Goal: Use online tool/utility

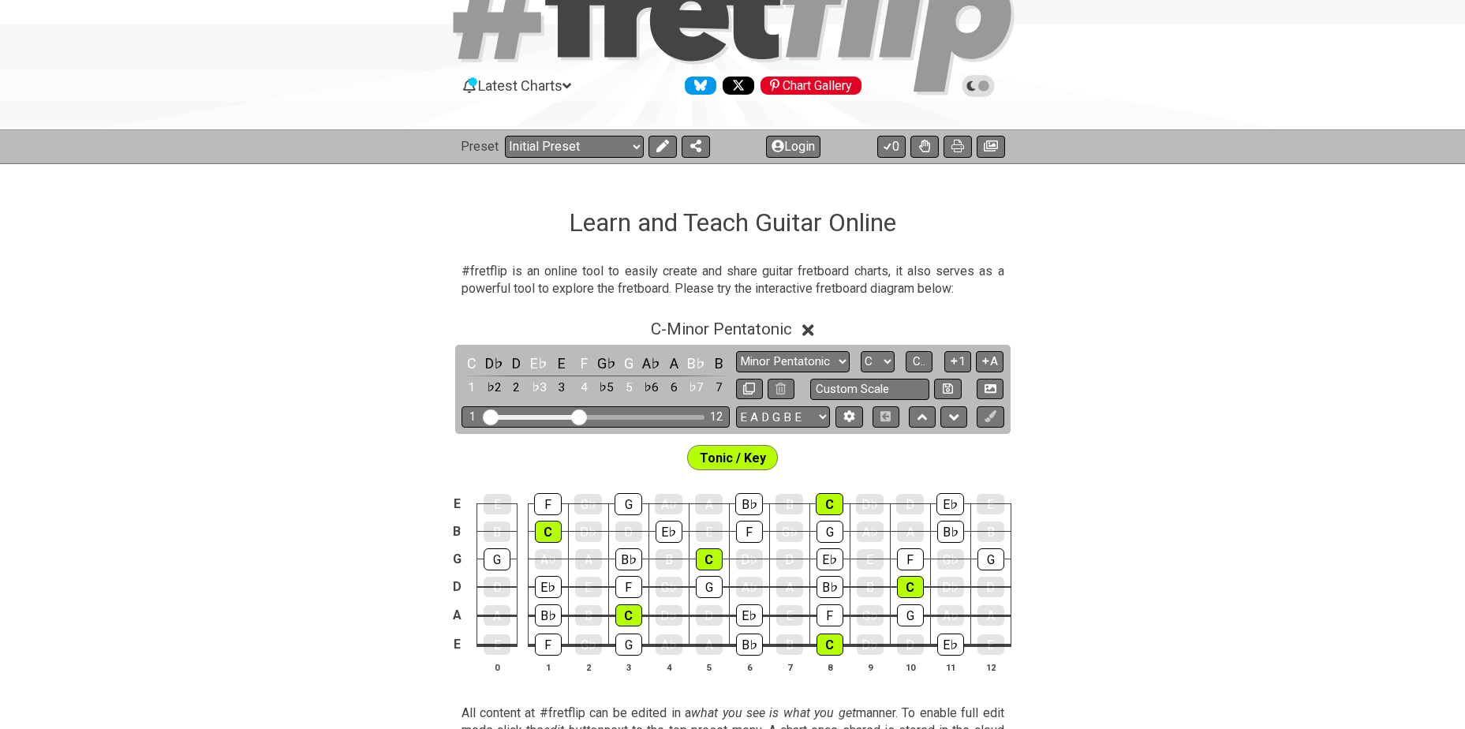
scroll to position [105, 0]
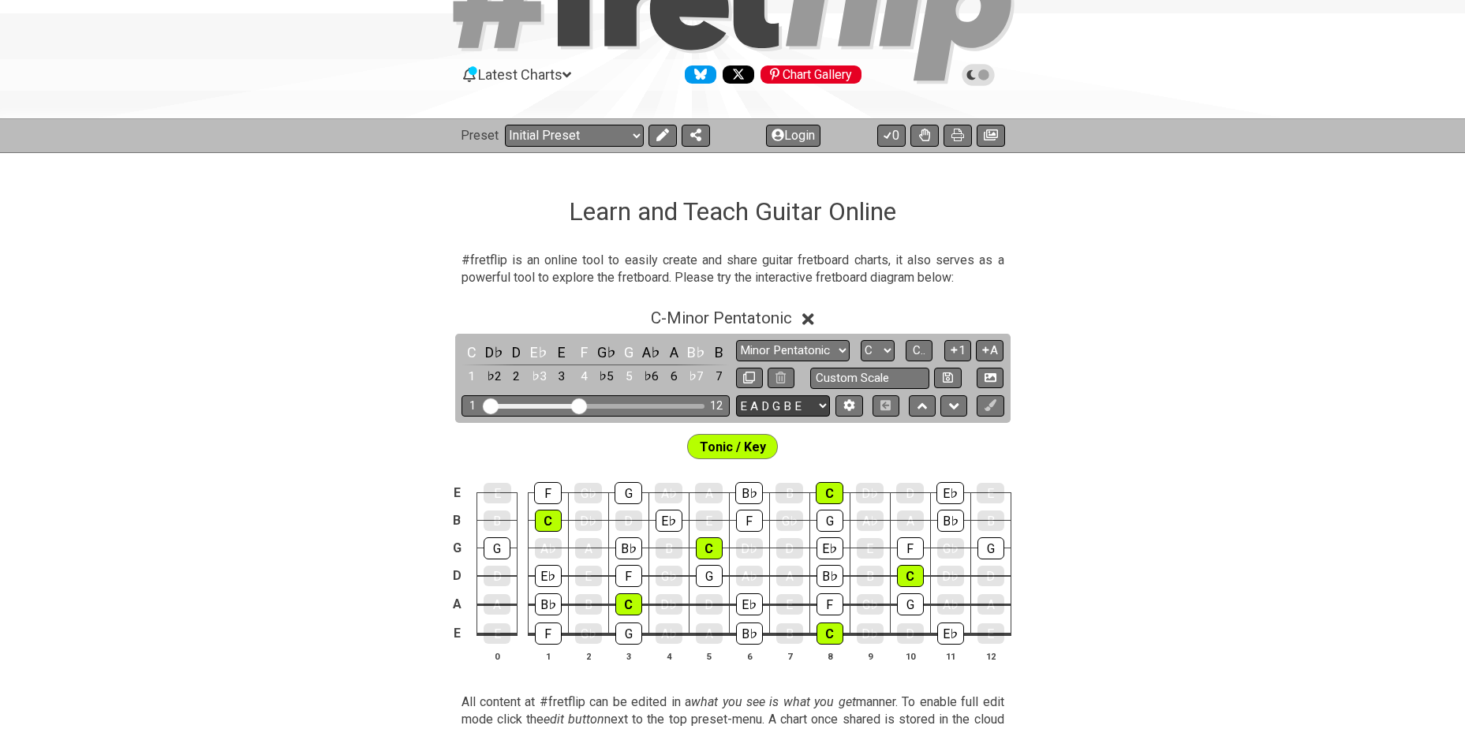
click at [795, 406] on select "E A D G B E E A D G B E E A D G B E B E A D F♯ B A D G C E A D A D G B E E♭ A♭ …" at bounding box center [783, 405] width 94 height 21
select select "A D G C F A D"
click at [736, 395] on select "E A D G B E E A D G B E E A D G B E B E A D F♯ B A D G C E A D A D G B E E♭ A♭ …" at bounding box center [783, 405] width 94 height 21
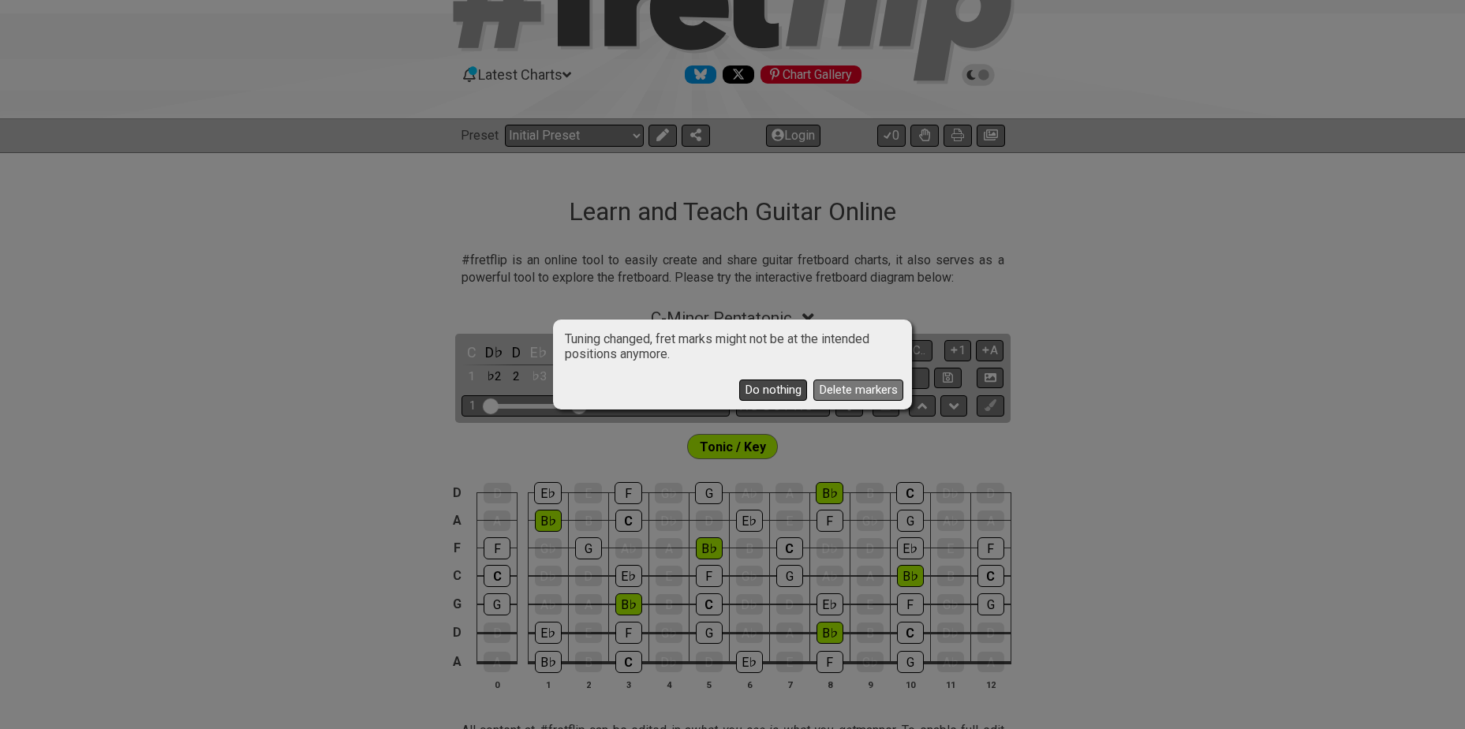
click at [765, 389] on button "Do nothing" at bounding box center [773, 390] width 68 height 21
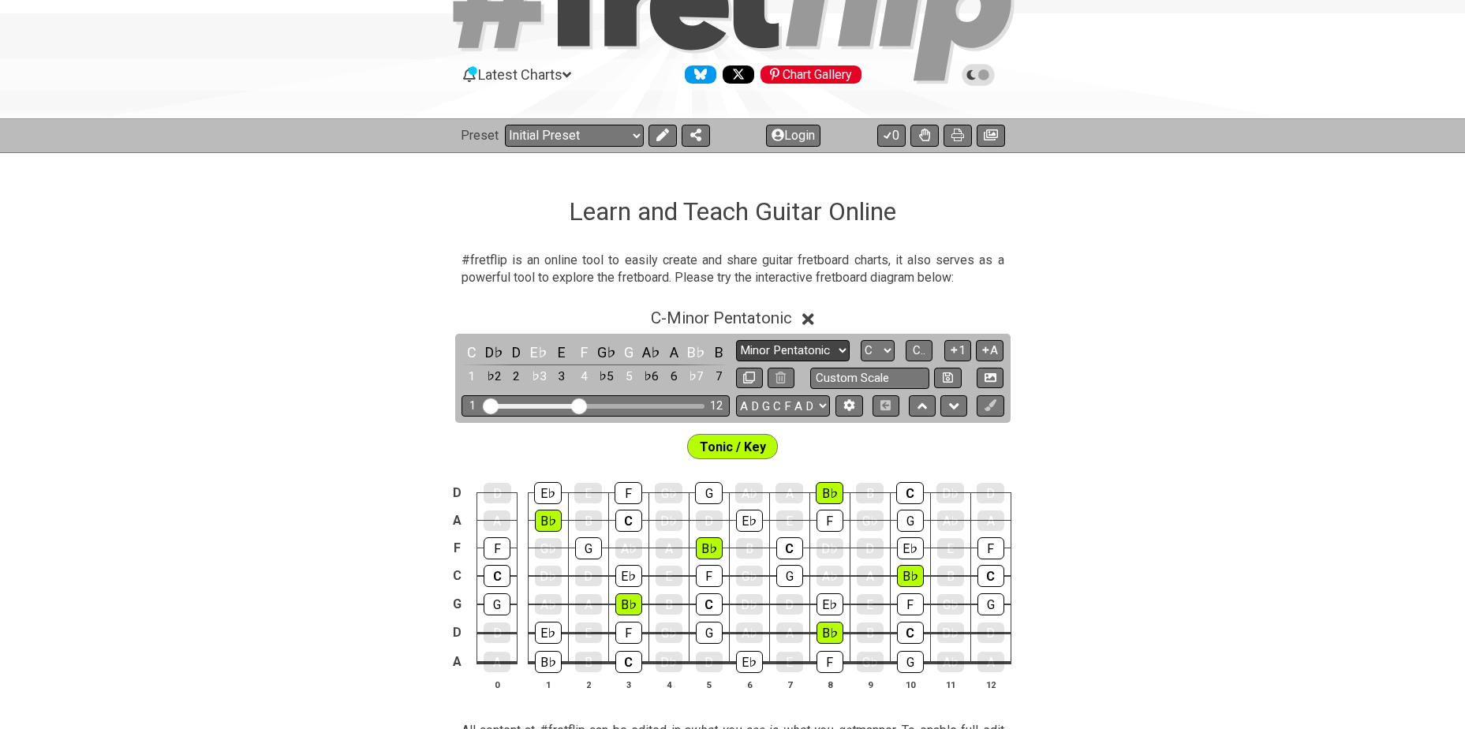
click at [829, 350] on select "Minor Pentatonic Click to edit Minor Pentatonic Major Pentatonic Minor Blues Ma…" at bounding box center [793, 350] width 114 height 21
select select "Minor / Aeolian"
click at [736, 340] on select "Minor Pentatonic Click to edit Minor Pentatonic Major Pentatonic Minor Blues Ma…" at bounding box center [793, 350] width 114 height 21
click at [882, 346] on select "A♭ A A♯ B♭ B C C♯ D♭ D D♯ E♭ E F F♯ G♭ G G♯" at bounding box center [878, 350] width 34 height 21
select select "Eb"
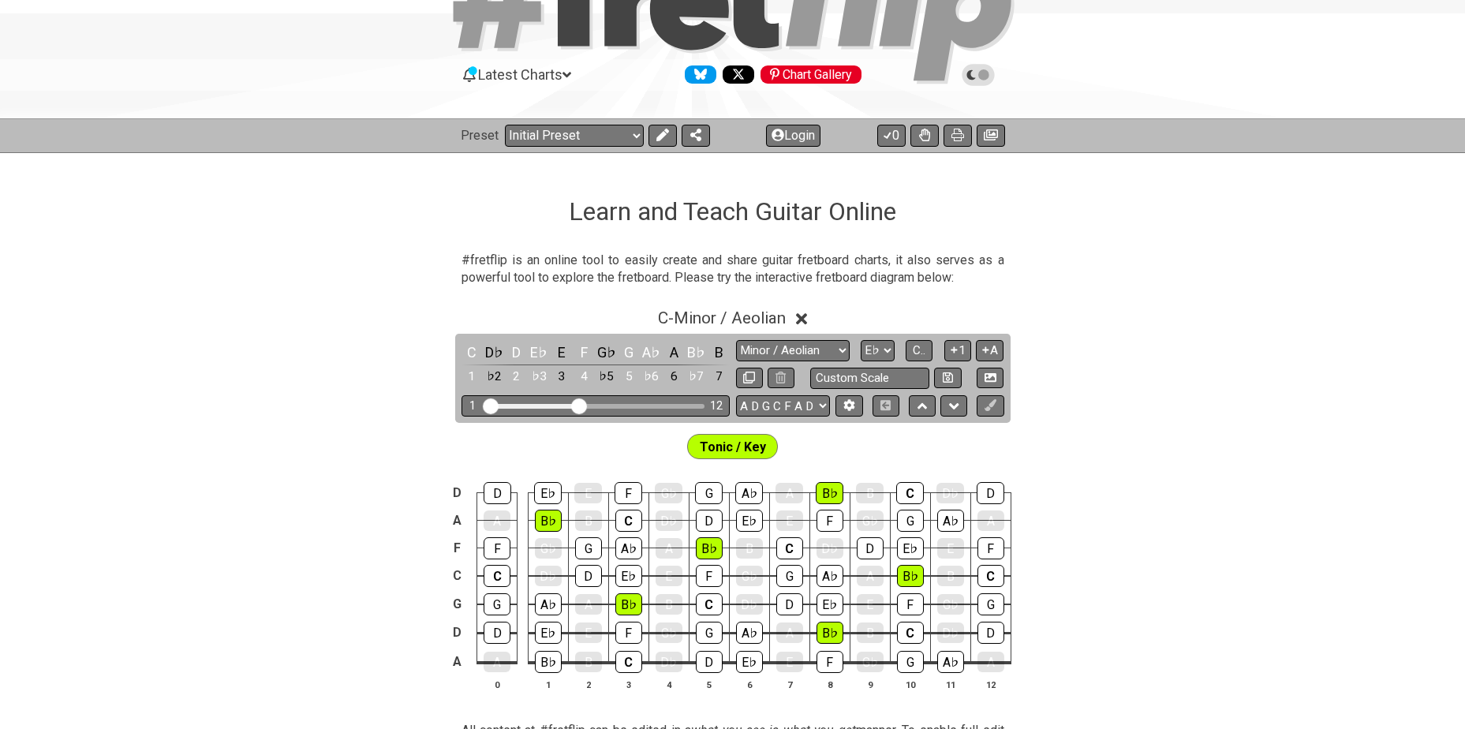
click at [861, 340] on select "A♭ A A♯ B♭ B C C♯ D♭ D D♯ E♭ E F F♯ G♭ G G♯" at bounding box center [878, 350] width 34 height 21
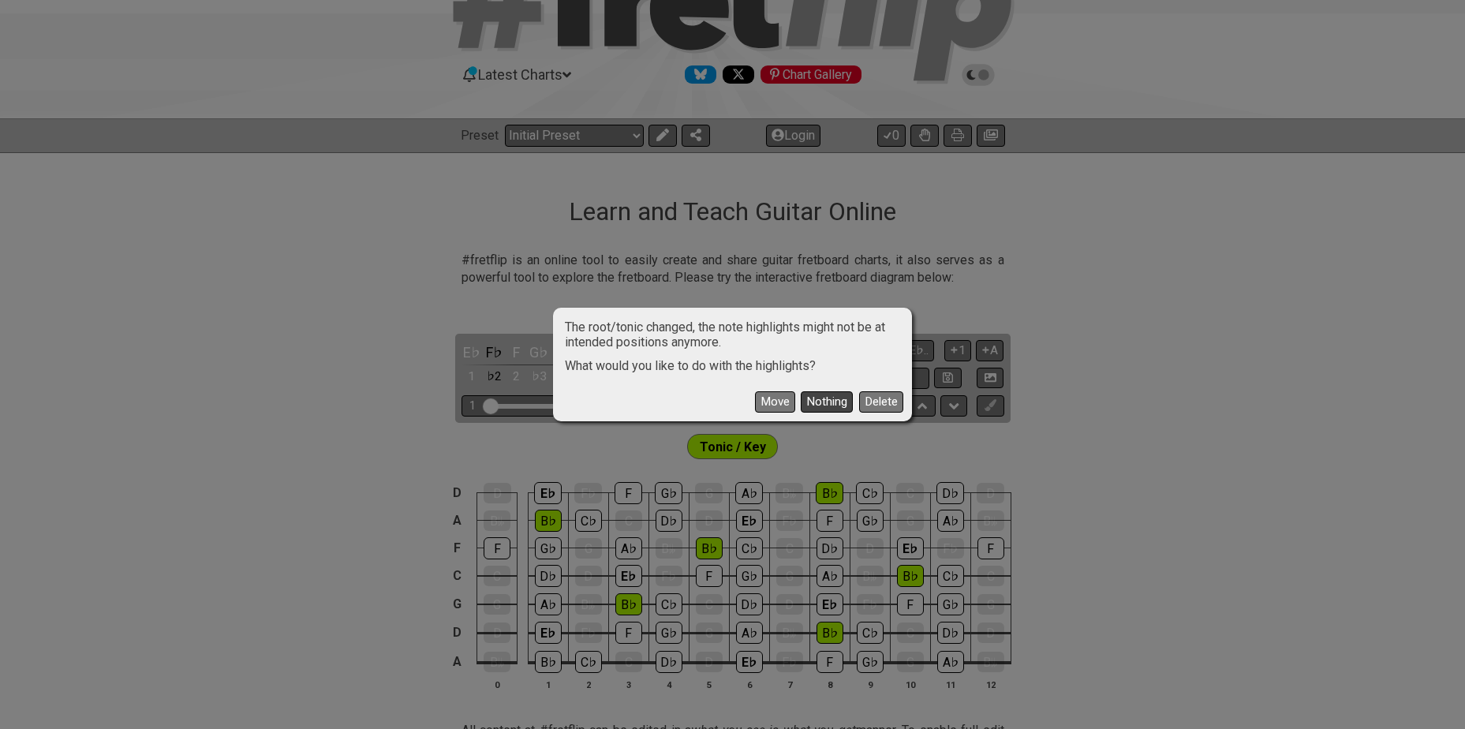
click at [816, 402] on button "Nothing" at bounding box center [827, 401] width 52 height 21
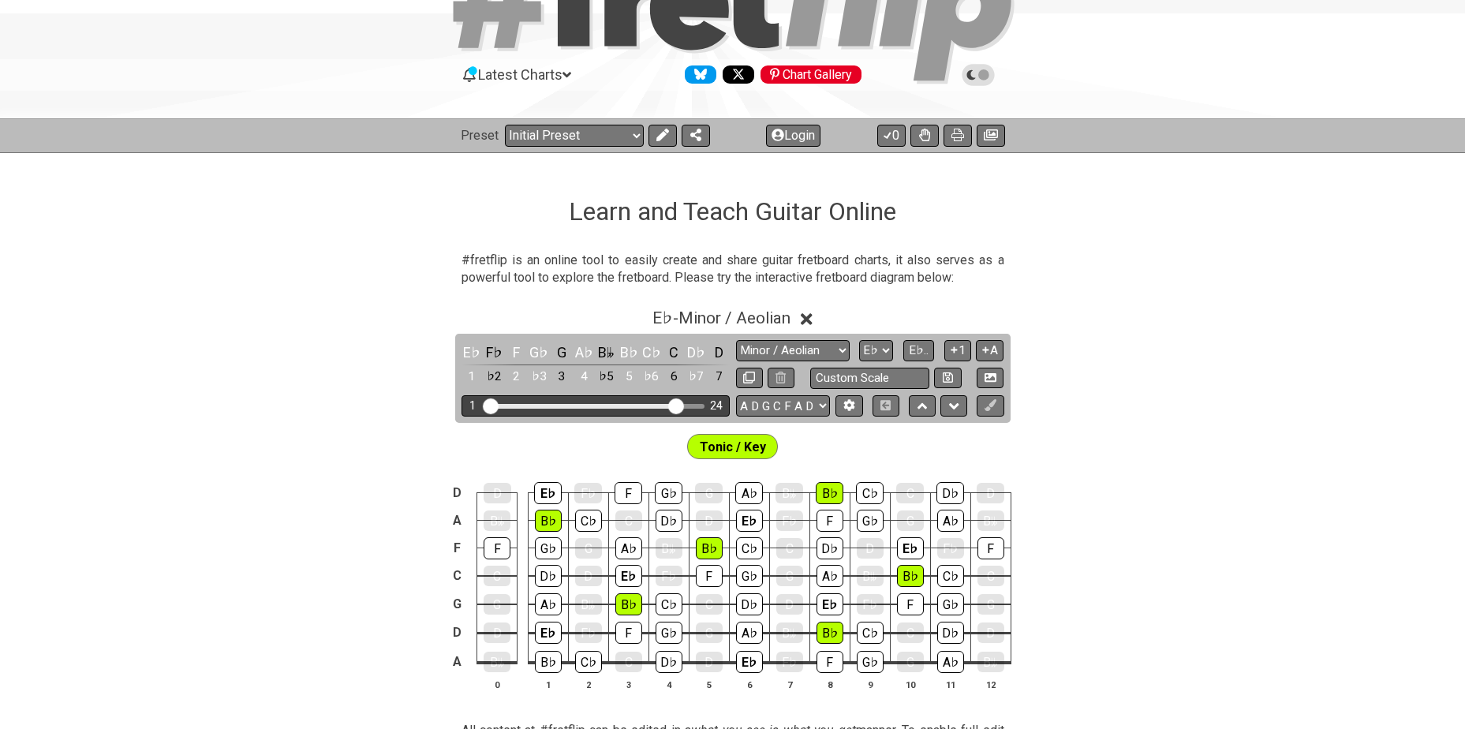
drag, startPoint x: 582, startPoint y: 404, endPoint x: 675, endPoint y: 412, distance: 93.4
click at [675, 405] on input "Visible fret range" at bounding box center [596, 405] width 224 height 0
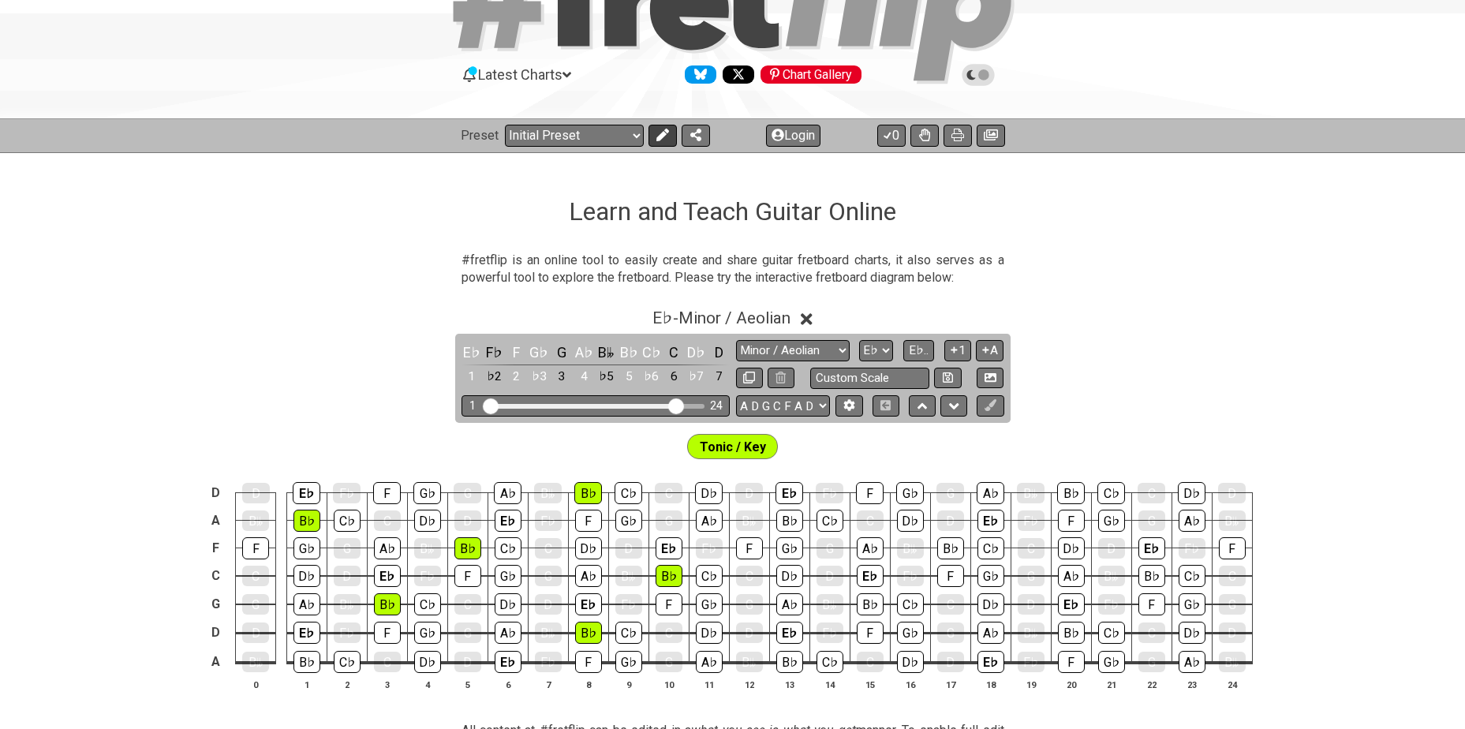
click at [661, 130] on icon at bounding box center [663, 135] width 13 height 13
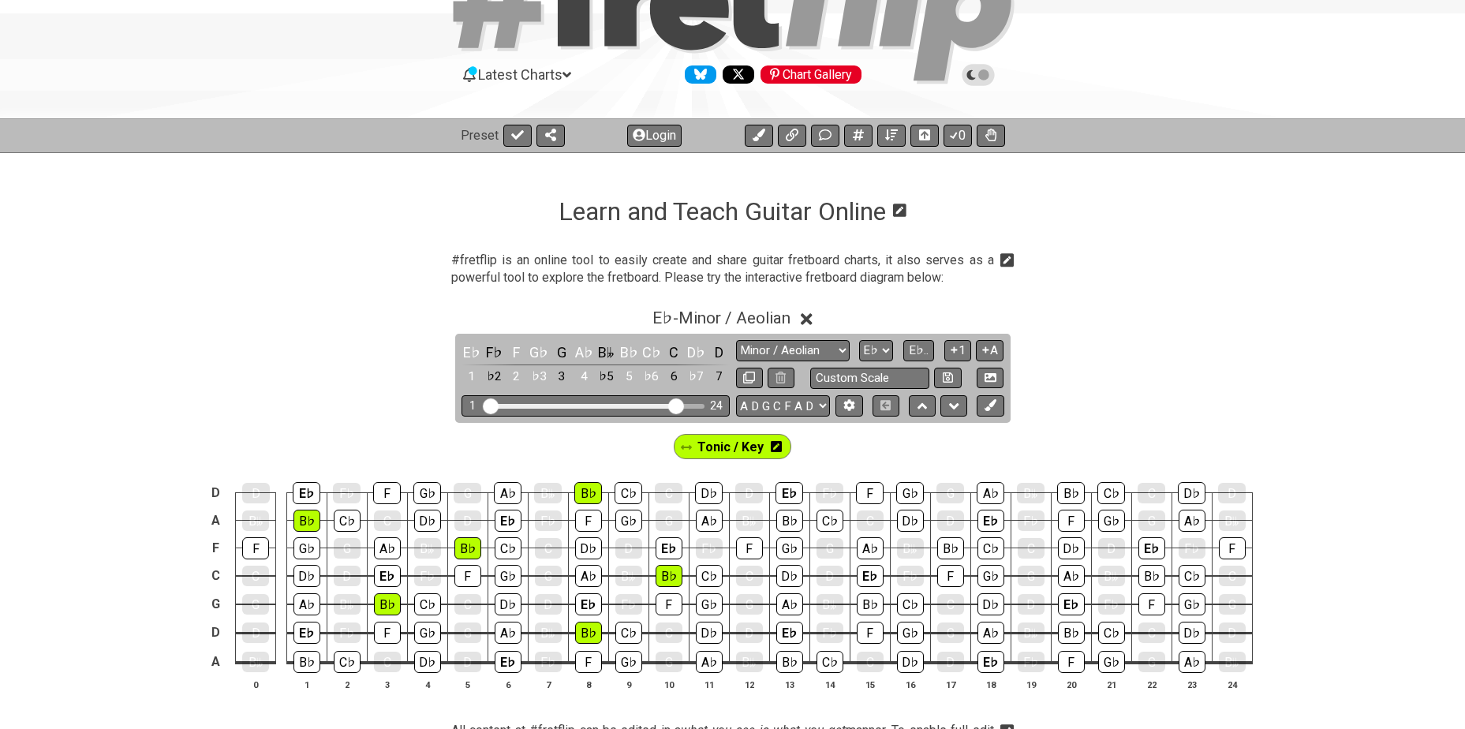
click at [778, 444] on icon at bounding box center [776, 446] width 11 height 11
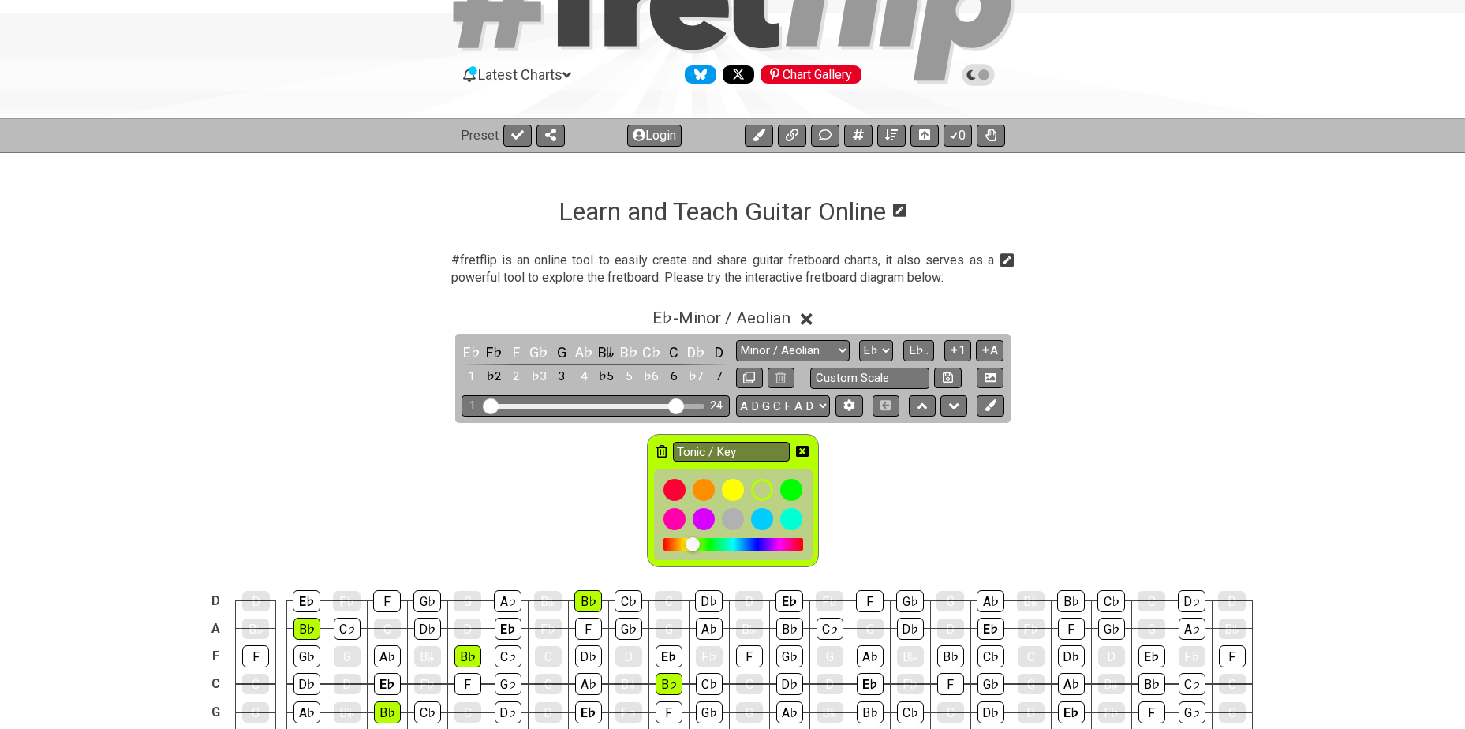
click at [660, 455] on icon at bounding box center [662, 451] width 11 height 13
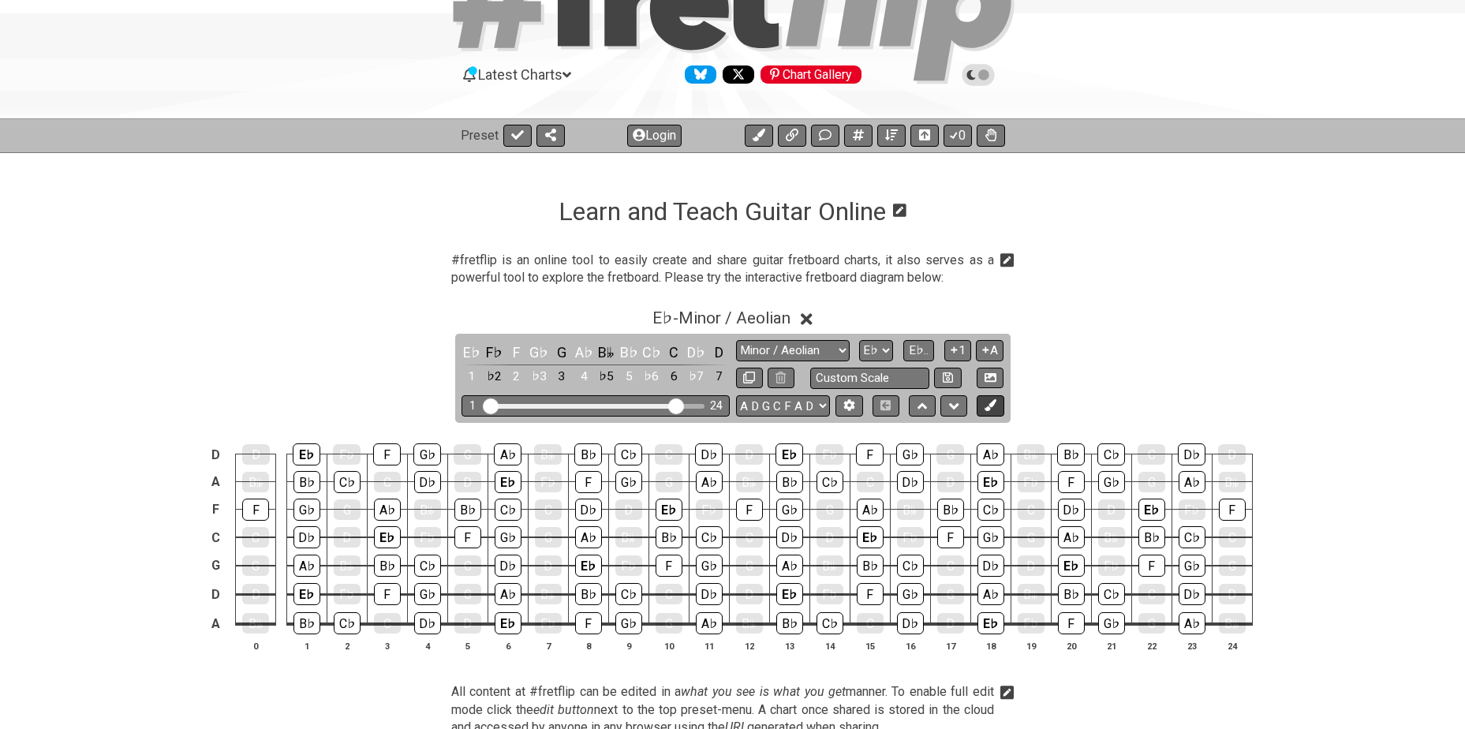
click at [1001, 406] on button at bounding box center [990, 405] width 27 height 21
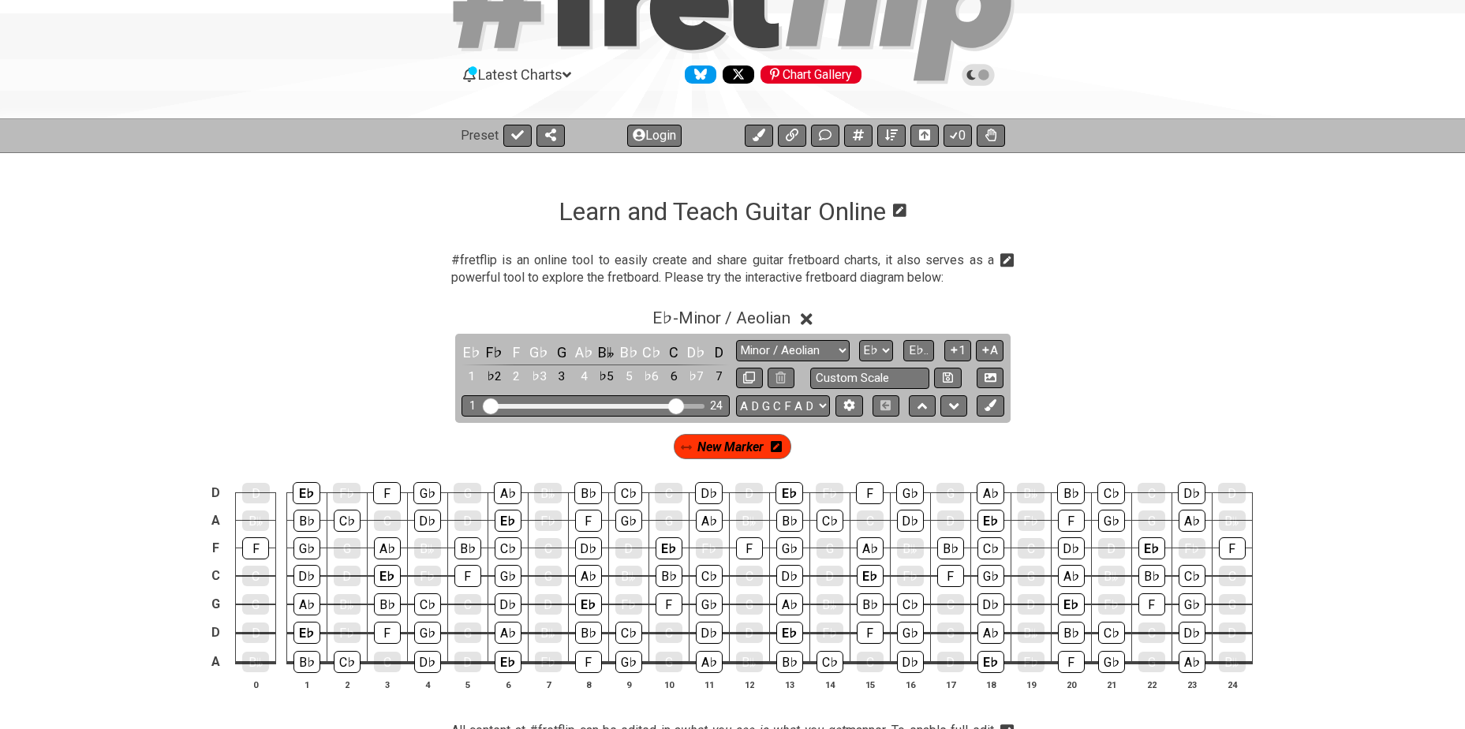
click at [781, 446] on icon at bounding box center [776, 446] width 11 height 11
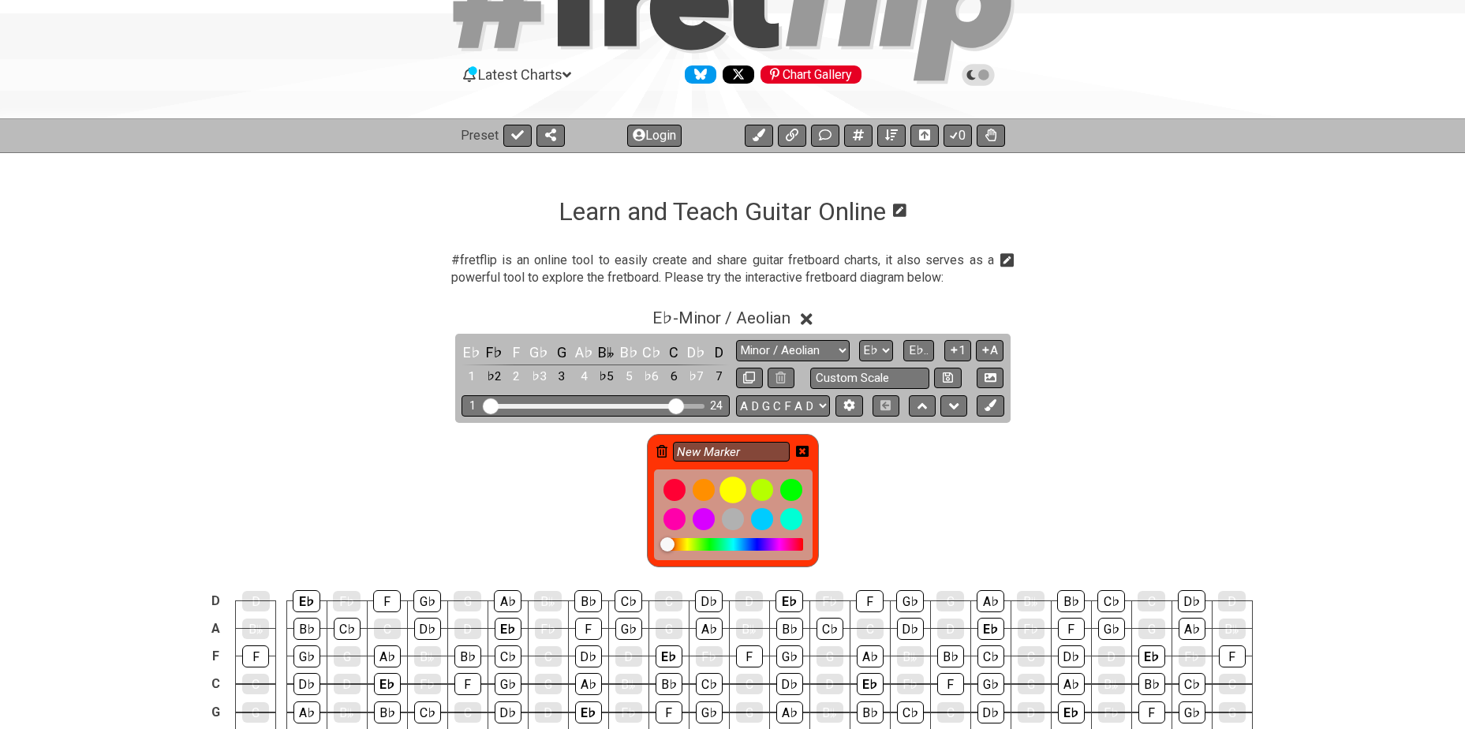
click at [729, 489] on div at bounding box center [733, 490] width 27 height 27
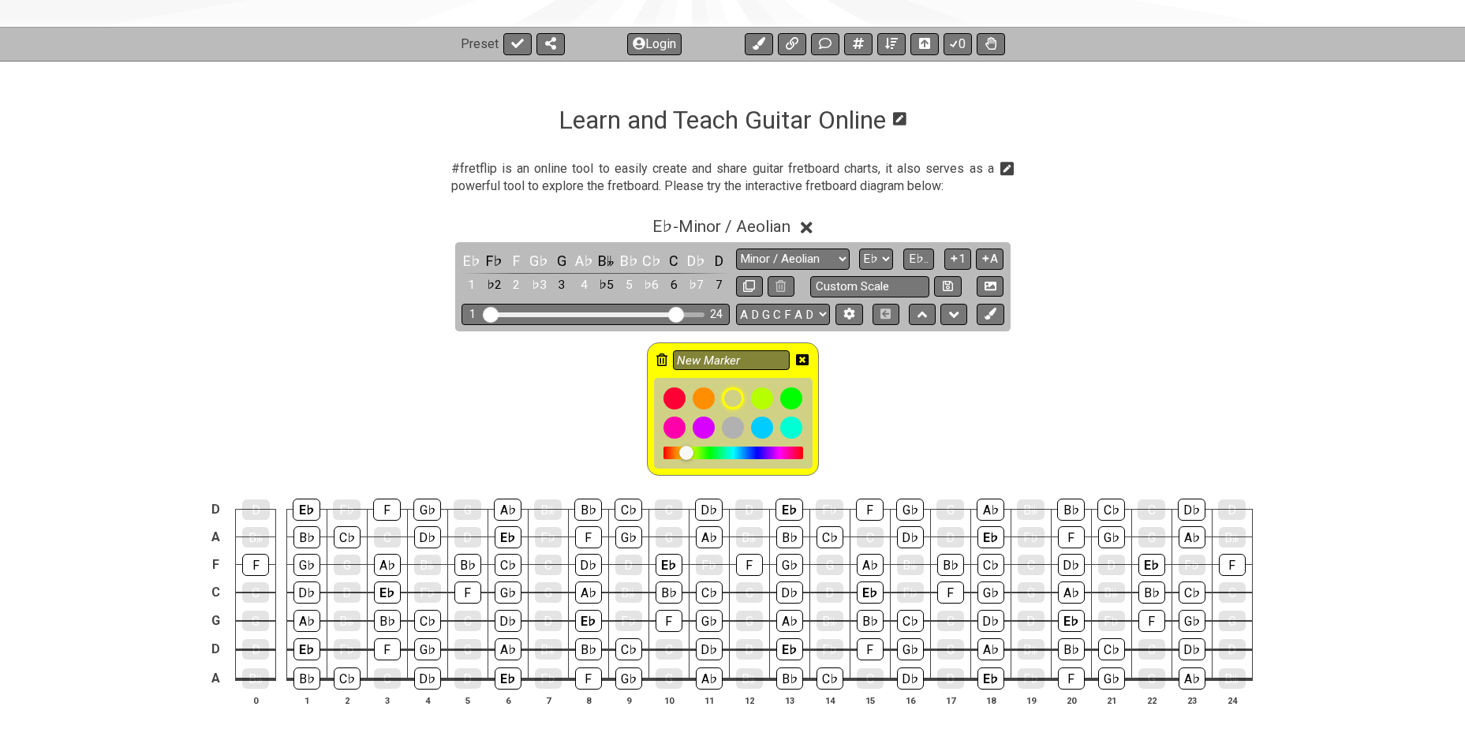
scroll to position [211, 0]
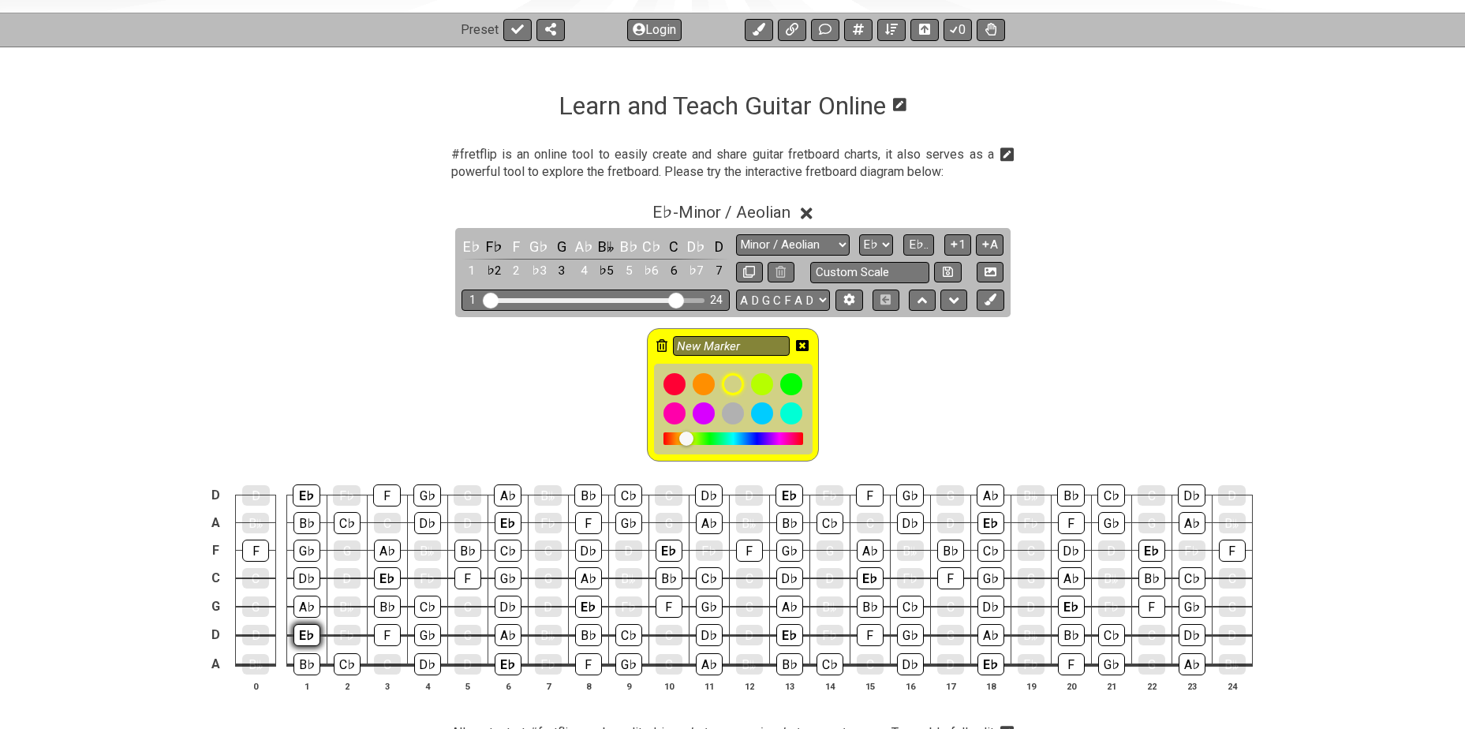
click at [298, 629] on div "E♭" at bounding box center [307, 635] width 27 height 22
click at [380, 574] on div "E♭" at bounding box center [387, 578] width 27 height 22
click at [308, 492] on div "E♭" at bounding box center [307, 496] width 28 height 22
click at [505, 516] on div "E♭" at bounding box center [508, 523] width 27 height 22
click at [503, 664] on div "E♭" at bounding box center [508, 664] width 27 height 22
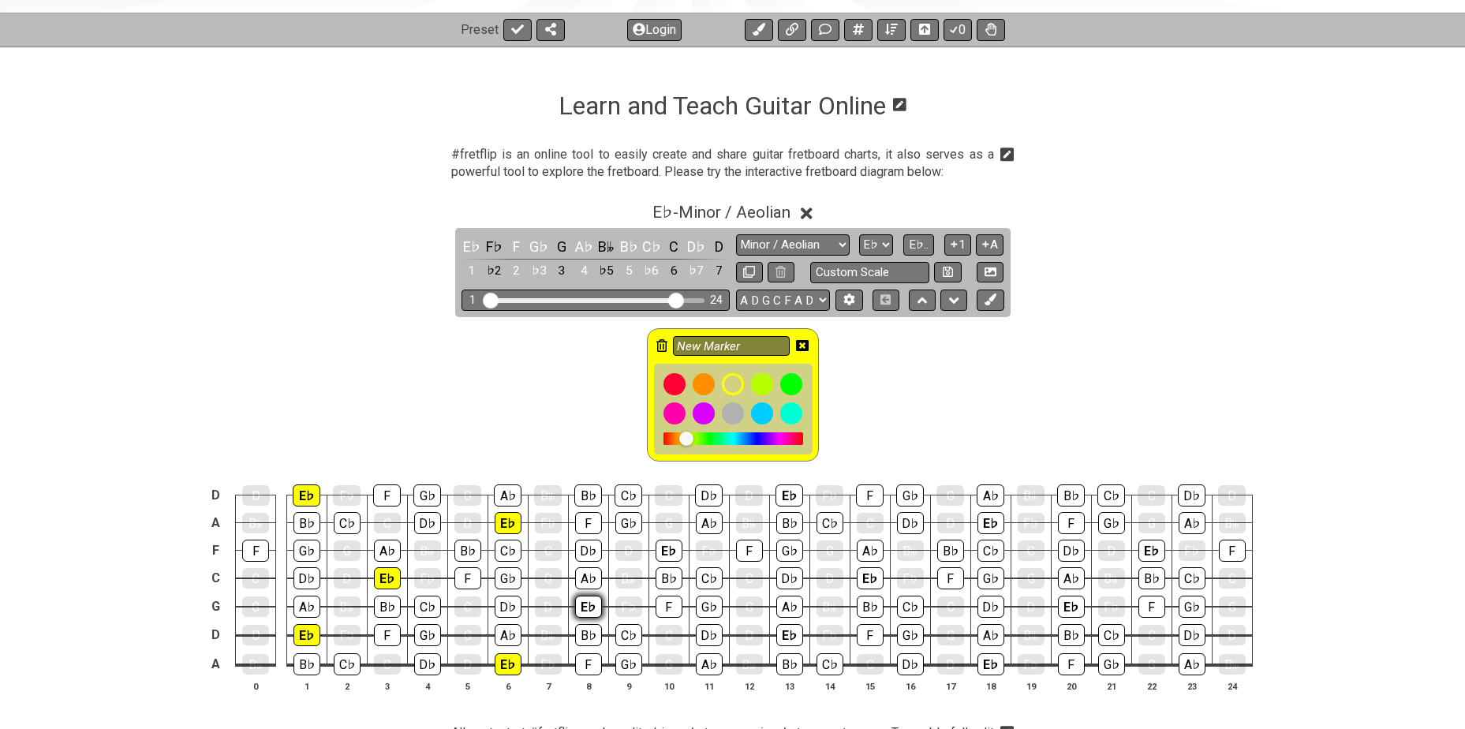
click at [589, 608] on div "E♭" at bounding box center [588, 607] width 27 height 22
click at [660, 556] on div "E♭" at bounding box center [669, 551] width 27 height 22
click at [798, 634] on div "E♭" at bounding box center [789, 635] width 27 height 22
click at [782, 488] on div "E♭" at bounding box center [790, 496] width 28 height 22
click at [873, 577] on div "E♭" at bounding box center [870, 578] width 27 height 22
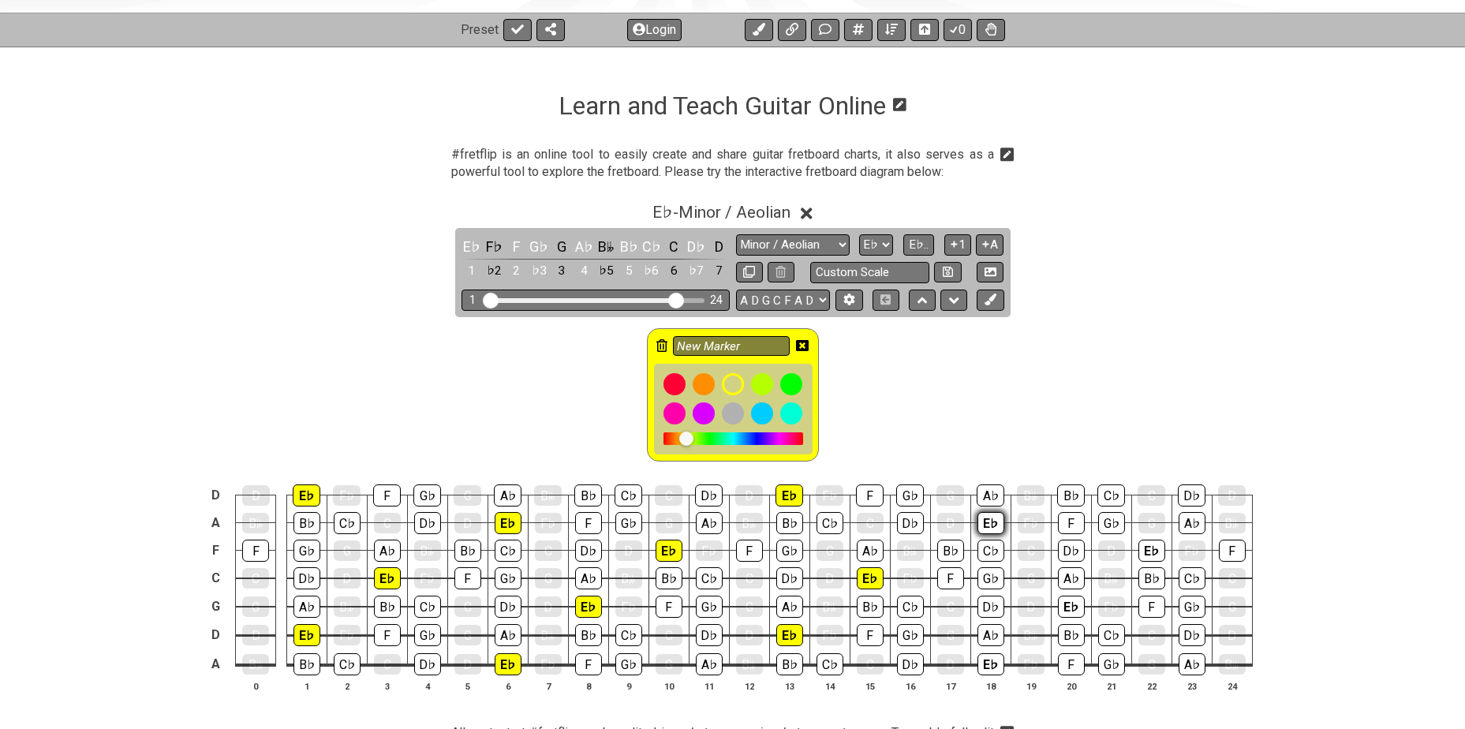
click at [991, 521] on div "E♭" at bounding box center [991, 523] width 27 height 22
click at [997, 660] on div "E♭" at bounding box center [991, 664] width 27 height 22
click at [1070, 608] on div "E♭" at bounding box center [1071, 607] width 27 height 22
click at [1162, 556] on div "E♭" at bounding box center [1152, 551] width 27 height 22
click at [802, 344] on icon at bounding box center [802, 345] width 13 height 13
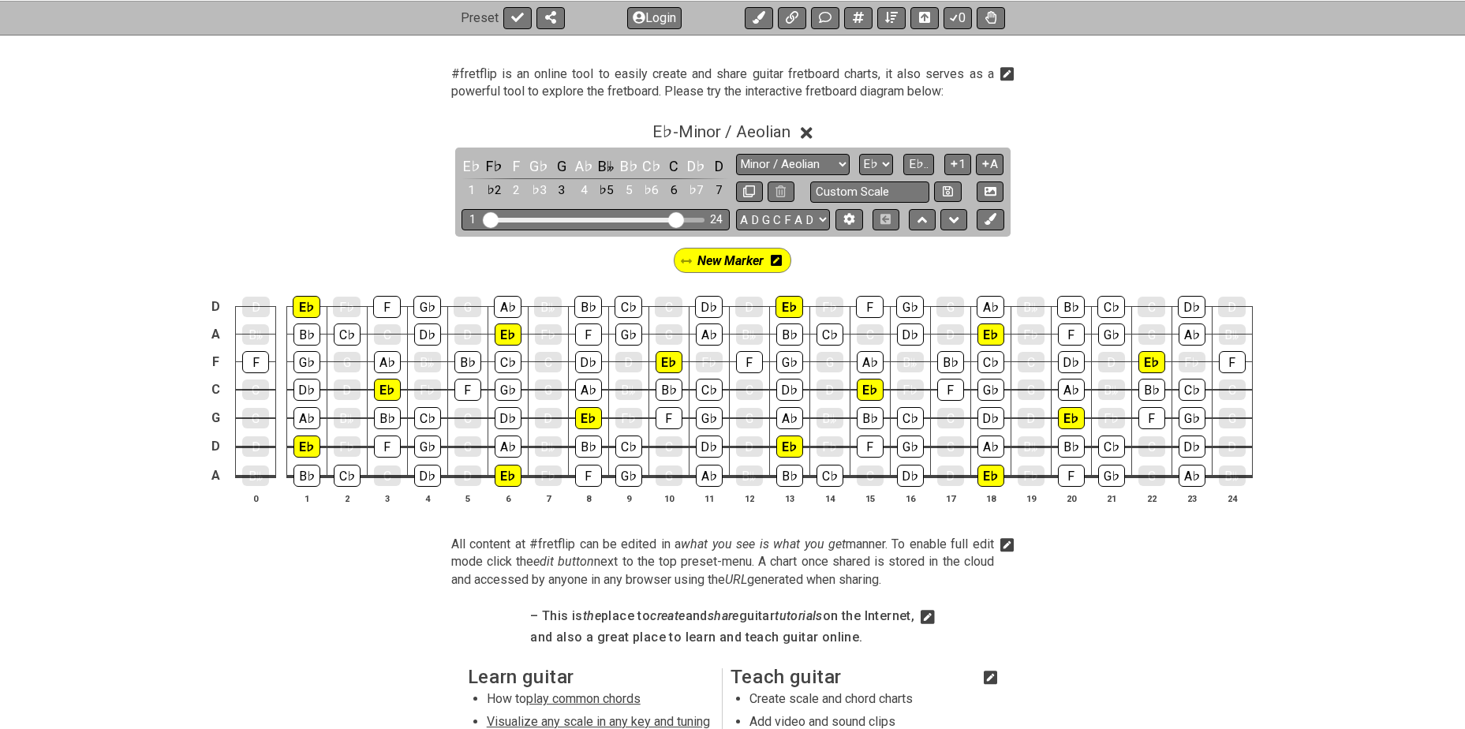
scroll to position [342, 0]
